Goal: Information Seeking & Learning: Learn about a topic

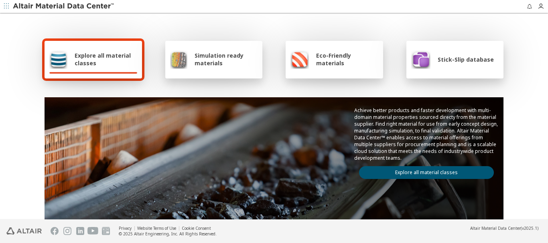
click at [106, 54] on span "Explore all material classes" at bounding box center [106, 59] width 63 height 15
click at [446, 171] on link "Explore all material classes" at bounding box center [426, 172] width 135 height 13
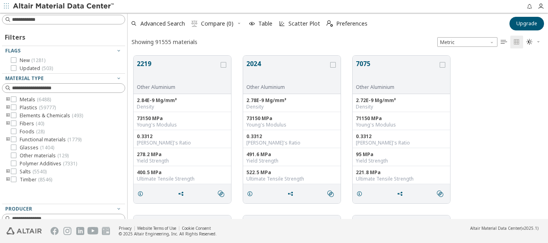
scroll to position [164, 414]
click at [149, 65] on button "2219" at bounding box center [178, 71] width 82 height 25
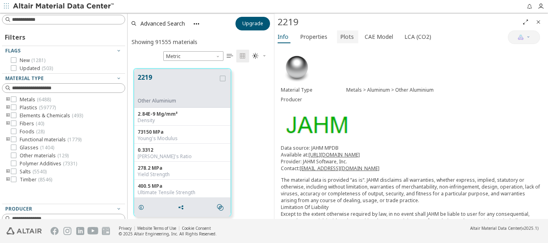
click at [342, 38] on span "Plots" at bounding box center [347, 36] width 14 height 13
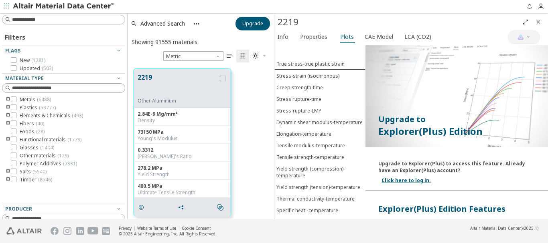
click at [5, 6] on icon "button" at bounding box center [6, 6] width 5 height 5
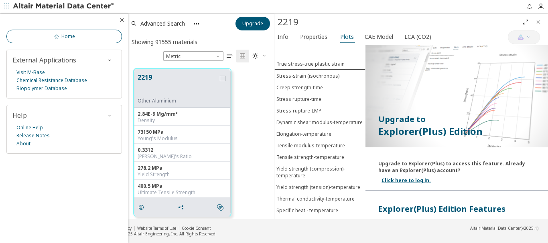
click at [66, 37] on span "Home" at bounding box center [68, 36] width 14 height 6
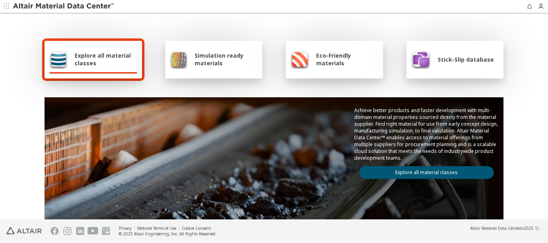
click at [461, 64] on div "Stick-Slip database" at bounding box center [452, 59] width 83 height 19
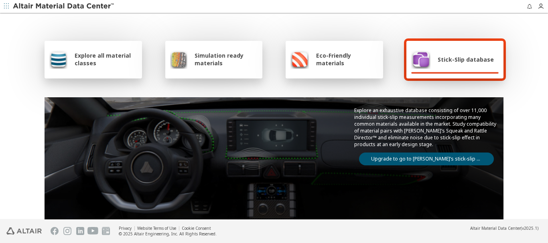
click at [400, 153] on link "Upgrade to go to Altair’s stick-slip database" at bounding box center [426, 159] width 135 height 13
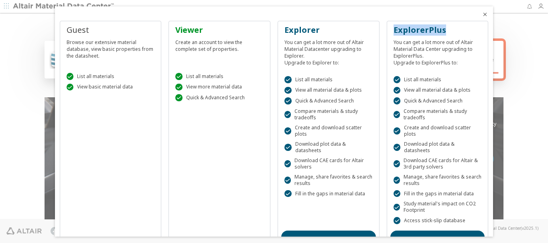
drag, startPoint x: 434, startPoint y: 31, endPoint x: 381, endPoint y: 32, distance: 52.9
click at [381, 32] on div "Guest Browse our extensive material database, view basic properties from the da…" at bounding box center [274, 152] width 429 height 262
copy div "ExplorerPlus"
